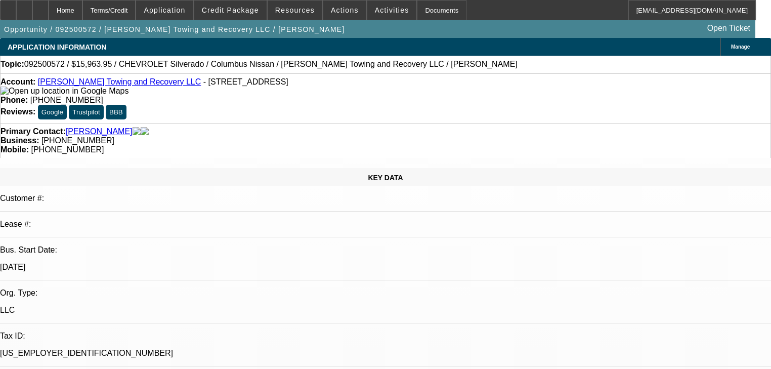
select select "0"
select select "2"
select select "0"
select select "1"
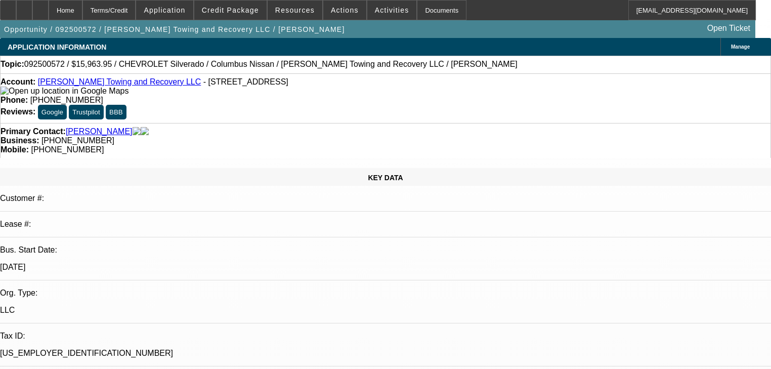
select select "0"
select select "2"
select select "0"
select select "1"
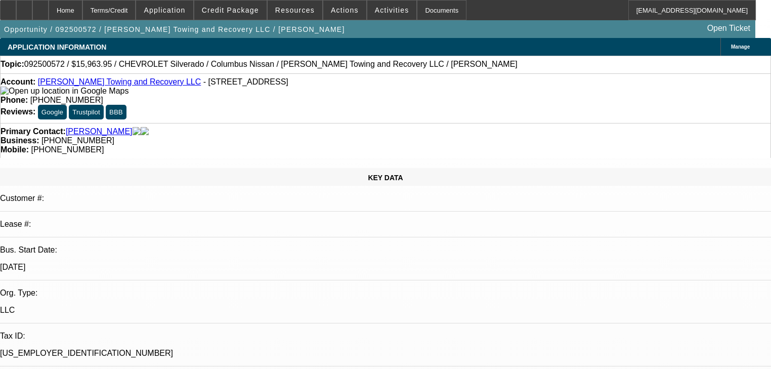
select select "0"
select select "2"
select select "0"
select select "21"
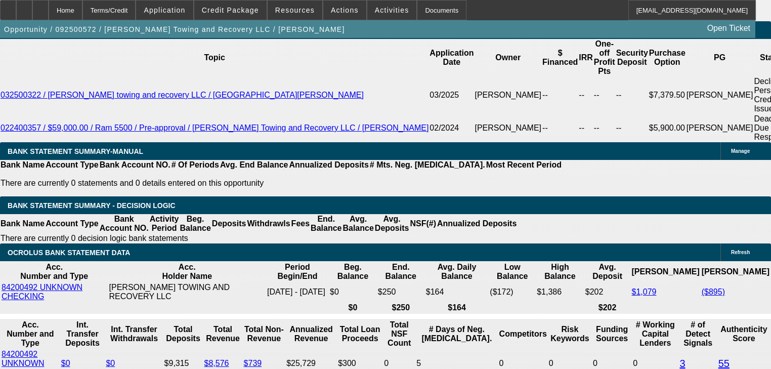
scroll to position [1800, 0]
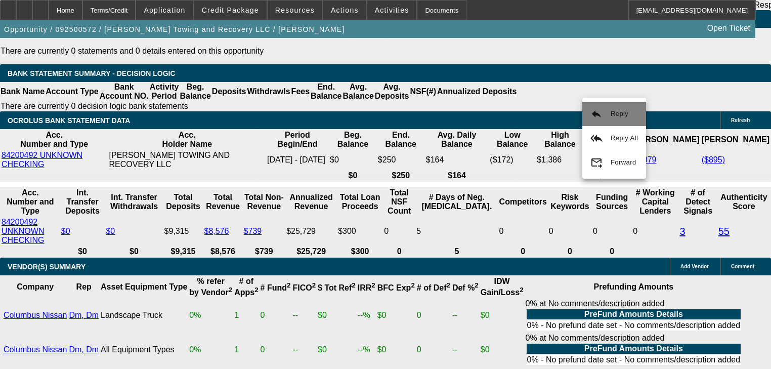
drag, startPoint x: 603, startPoint y: 138, endPoint x: 603, endPoint y: 114, distance: 23.3
click at [603, 114] on div "reply Reply reply_all Reply All forward_to_inbox Forward" at bounding box center [614, 138] width 64 height 73
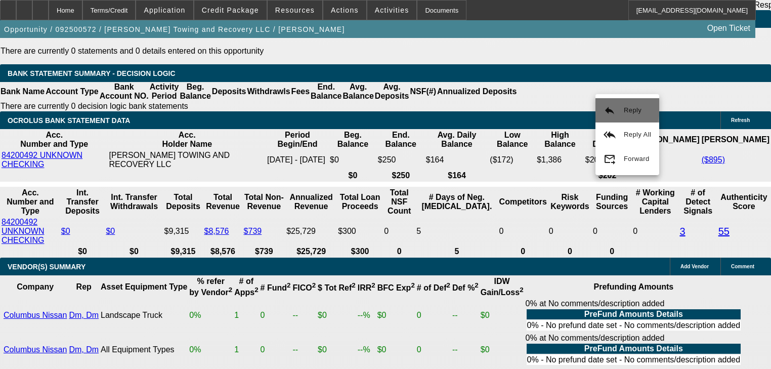
click at [607, 105] on mat-icon "reply" at bounding box center [609, 110] width 12 height 12
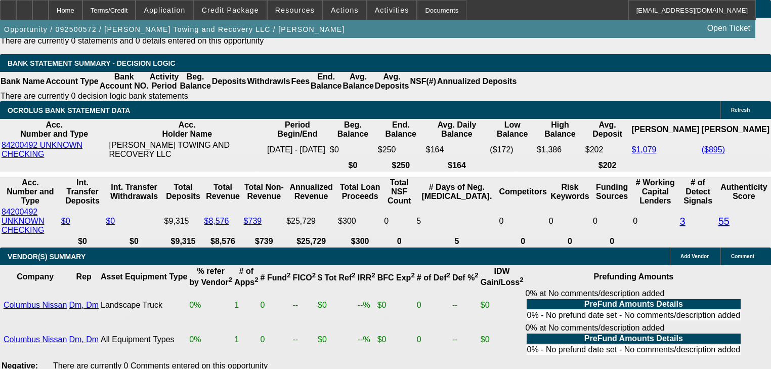
scroll to position [1808, 0]
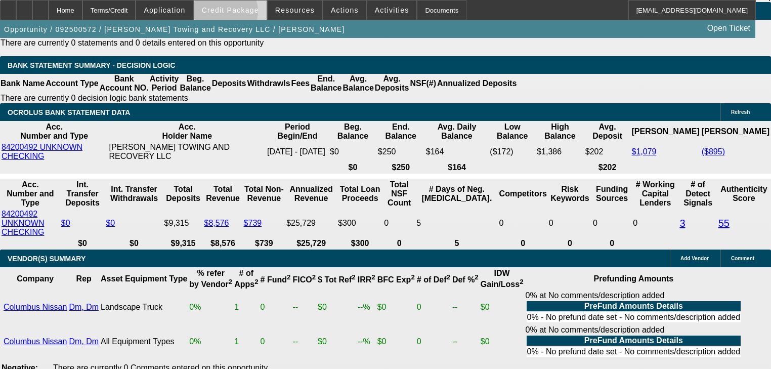
click at [240, 14] on span "Credit Package" at bounding box center [230, 10] width 57 height 8
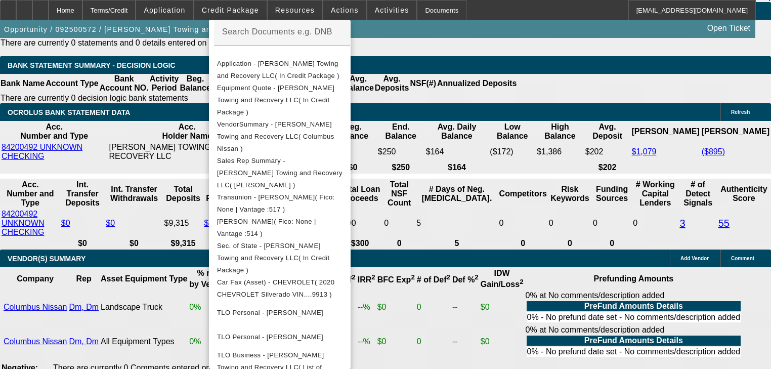
scroll to position [249, 0]
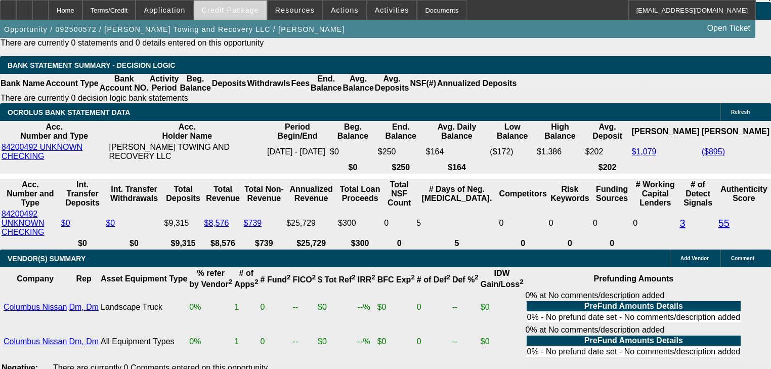
click at [244, 15] on span at bounding box center [230, 10] width 72 height 24
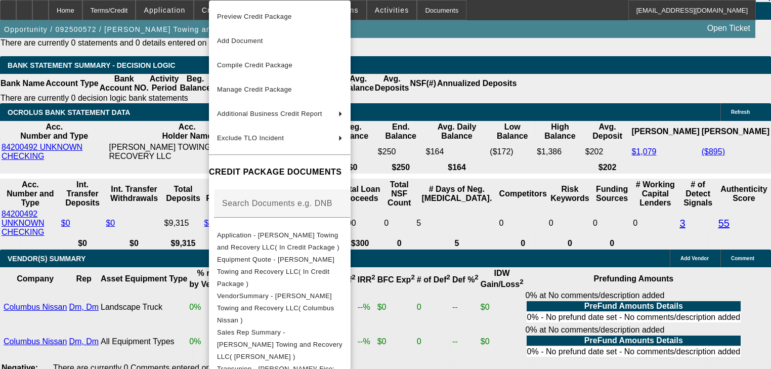
scroll to position [229, 0]
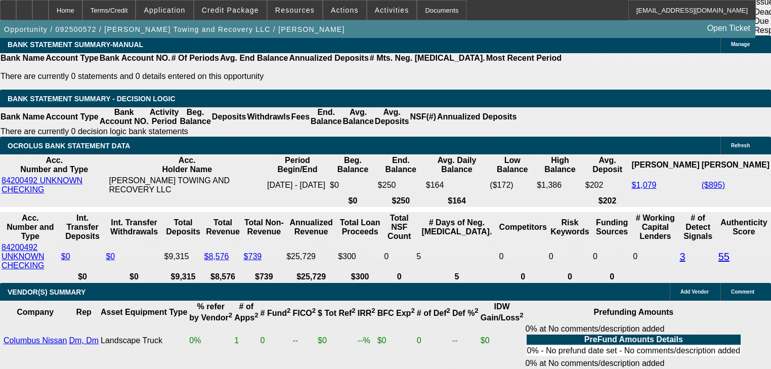
scroll to position [1775, 0]
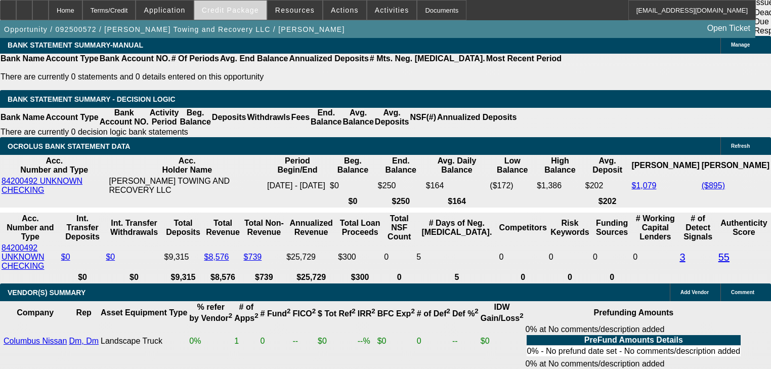
click at [245, 14] on span at bounding box center [230, 10] width 72 height 24
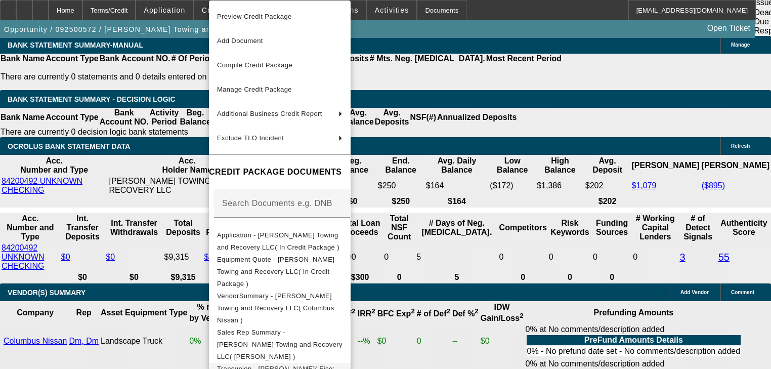
scroll to position [229, 0]
